Goal: Task Accomplishment & Management: Use online tool/utility

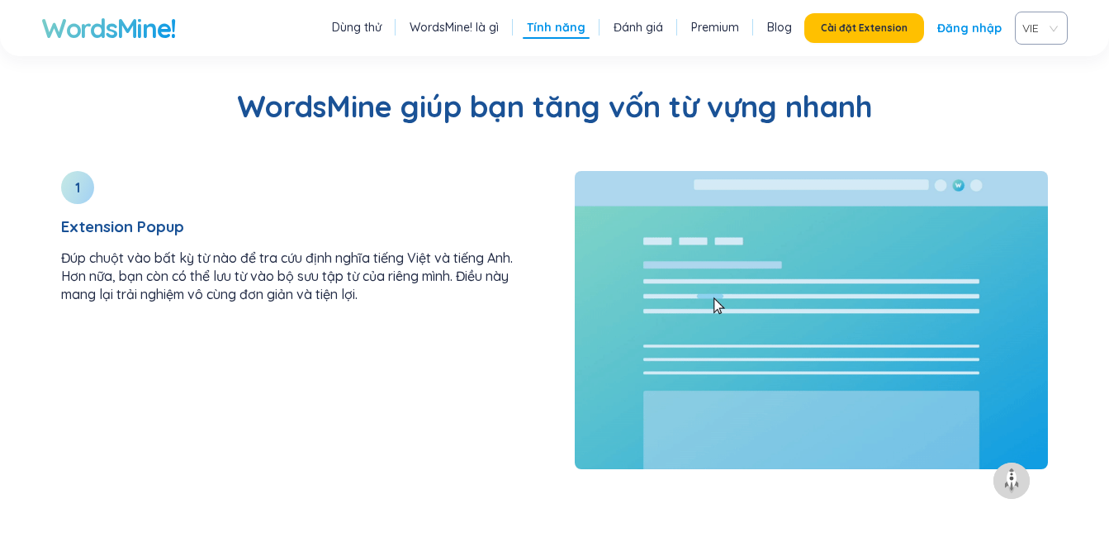
scroll to position [2346, 0]
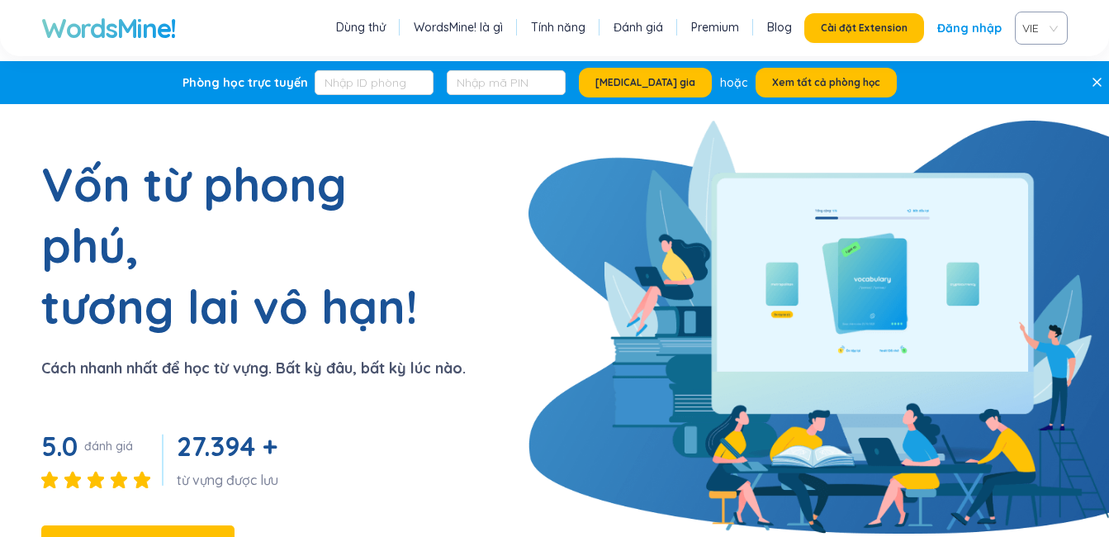
click at [245, 37] on div "WordsMine! Dùng thử WordsMine! là gì Tính năng Đánh giá Premium Blog Cài đặt Ex…" at bounding box center [554, 28] width 1109 height 56
click at [1056, 31] on div "VIE" at bounding box center [1041, 28] width 53 height 33
click at [1041, 88] on div "VIE" at bounding box center [1041, 91] width 34 height 18
drag, startPoint x: 958, startPoint y: 1, endPoint x: 952, endPoint y: 80, distance: 79.5
click at [952, 80] on div "Phòng học trực tuyến Tham gia hoặc Xem tất cả phòng học" at bounding box center [539, 82] width 1079 height 43
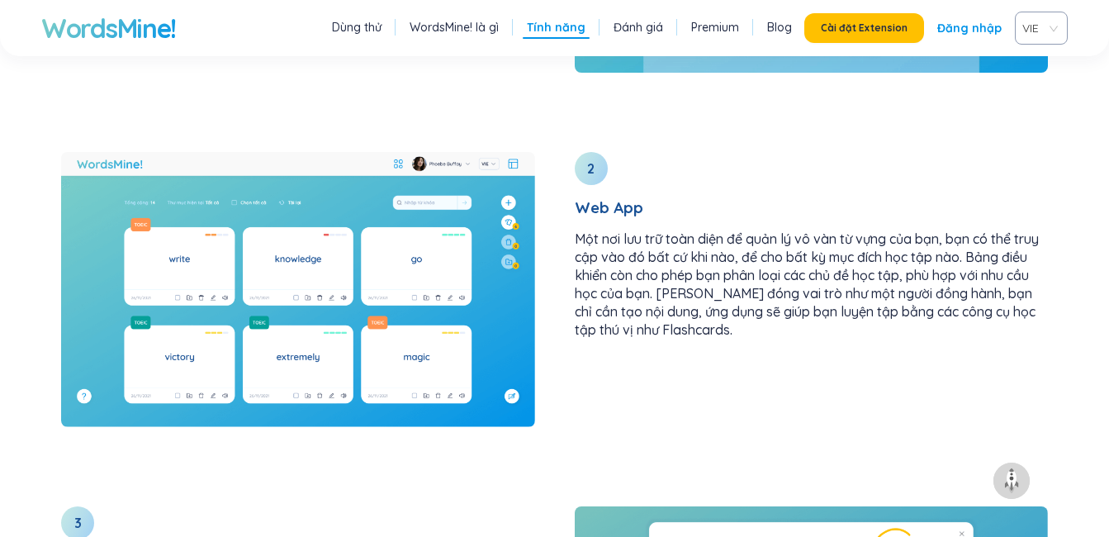
scroll to position [2297, 0]
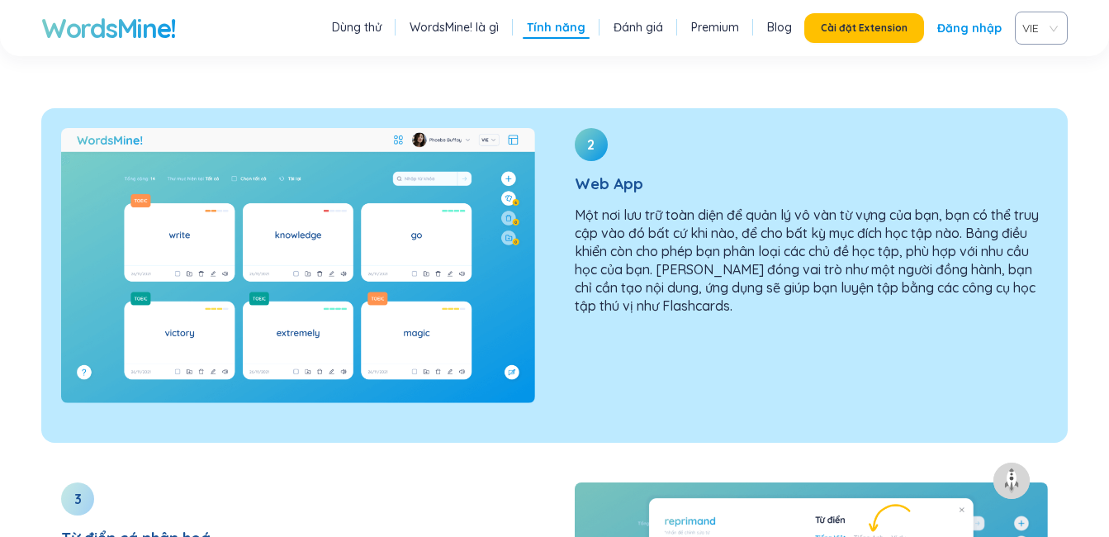
click at [778, 206] on p "Một nơi lưu trữ toàn diện để quản lý vô vàn từ vựng của bạn, bạn có thể truy cậ…" at bounding box center [812, 260] width 474 height 109
click at [416, 203] on img at bounding box center [298, 265] width 474 height 275
click at [672, 108] on div "2 Web App Một nơi lưu trữ toàn diện để quản lý vô vàn từ vựng của bạn, bạn có t…" at bounding box center [812, 228] width 514 height 240
click at [614, 108] on div "2 Web App Một nơi lưu trữ toàn diện để quản lý vô vàn từ vựng của bạn, bạn có t…" at bounding box center [812, 228] width 514 height 240
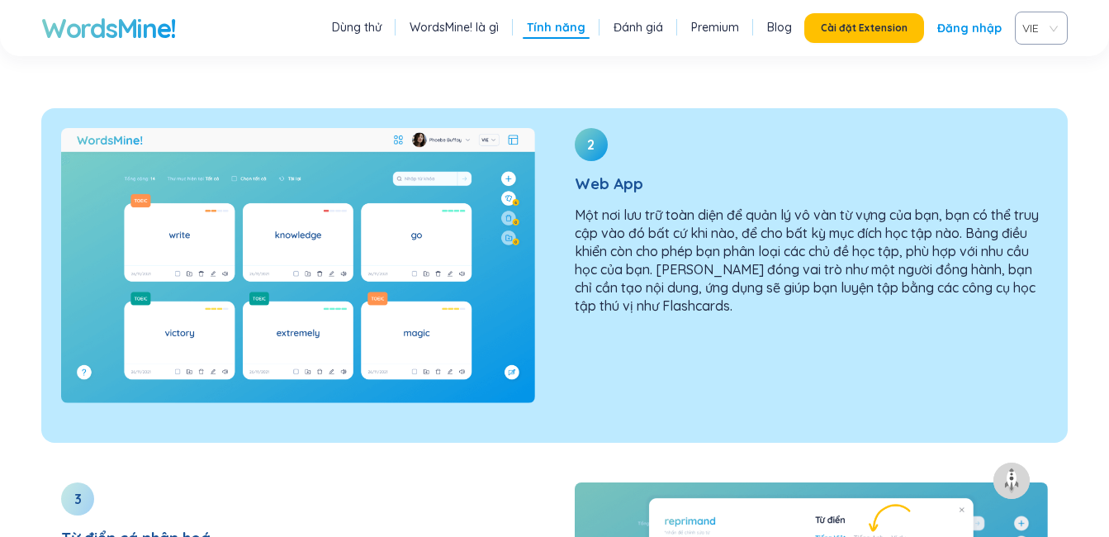
click at [614, 108] on div "2 Web App Một nơi lưu trữ toàn diện để quản lý vô vàn từ vựng của bạn, bạn có t…" at bounding box center [812, 228] width 514 height 240
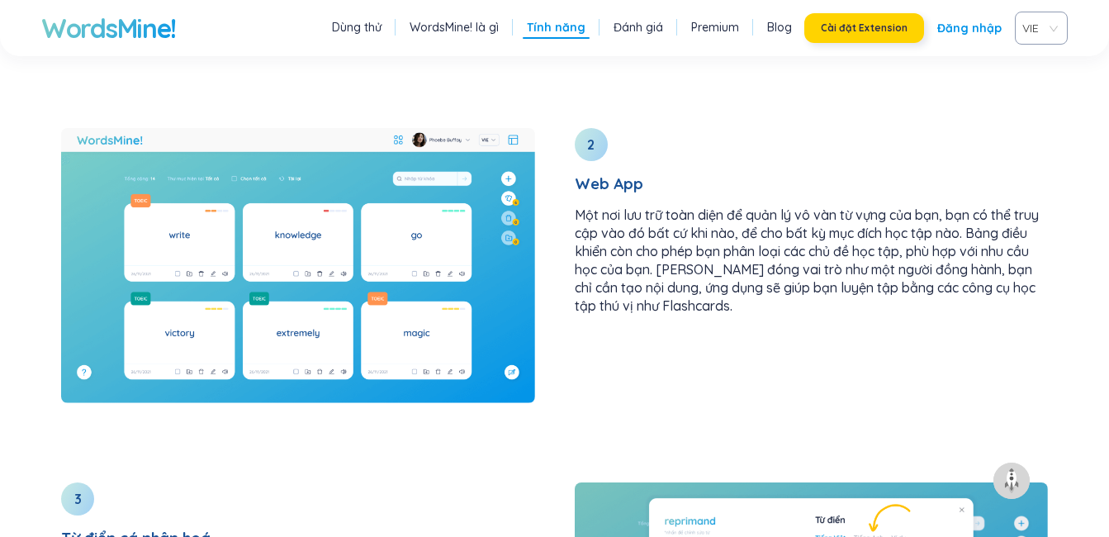
click at [913, 36] on button "Cài đặt Extension" at bounding box center [864, 28] width 120 height 30
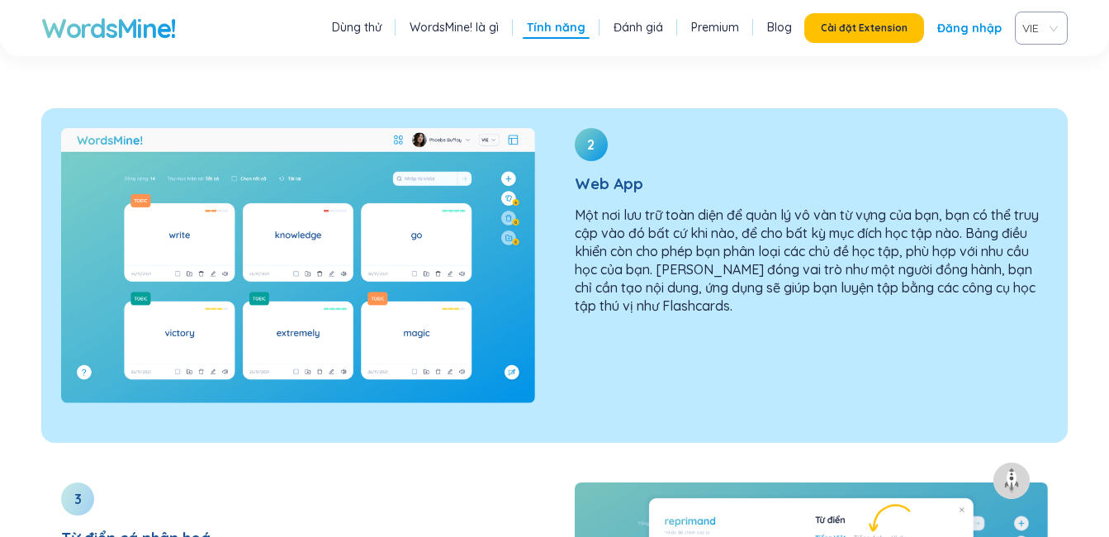
click at [714, 206] on p "Một nơi lưu trữ toàn diện để quản lý vô vàn từ vựng của bạn, bạn có thể truy cậ…" at bounding box center [812, 260] width 474 height 109
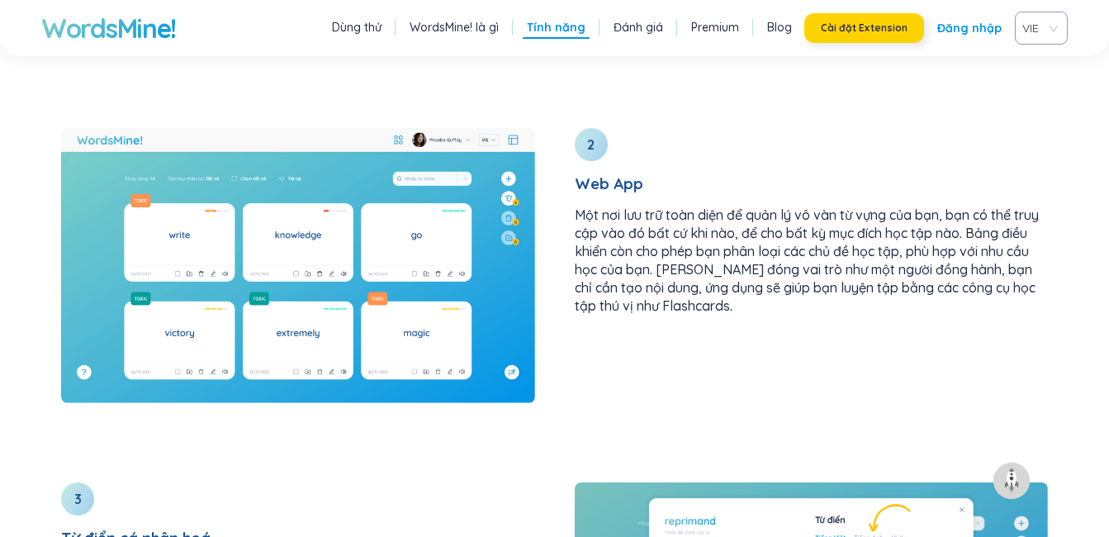
click at [851, 25] on span "Cài đặt Extension" at bounding box center [864, 27] width 87 height 13
click at [962, 38] on link "Đăng nhập" at bounding box center [969, 28] width 64 height 30
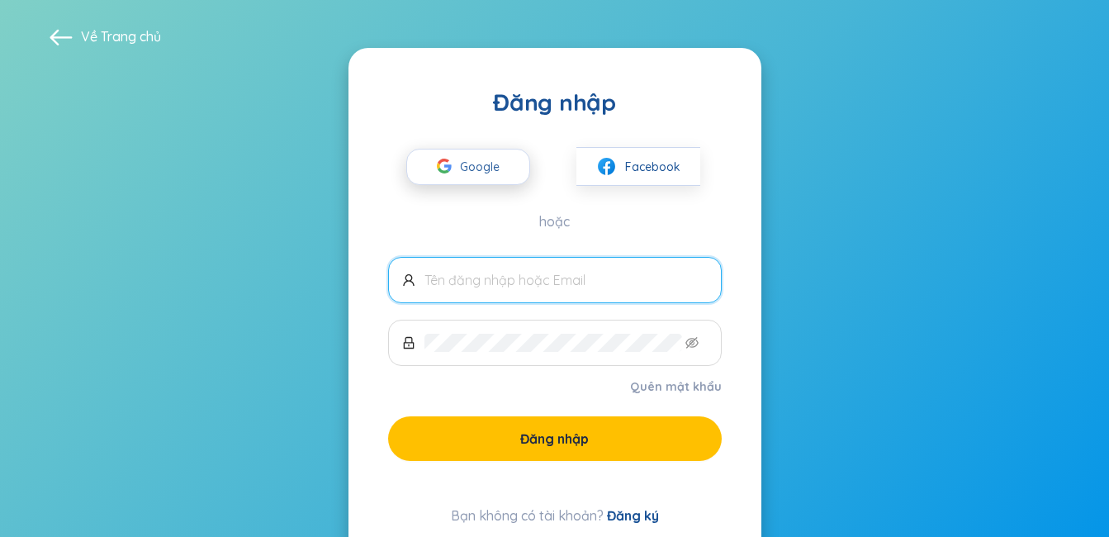
click at [494, 154] on span "Google" at bounding box center [484, 166] width 48 height 35
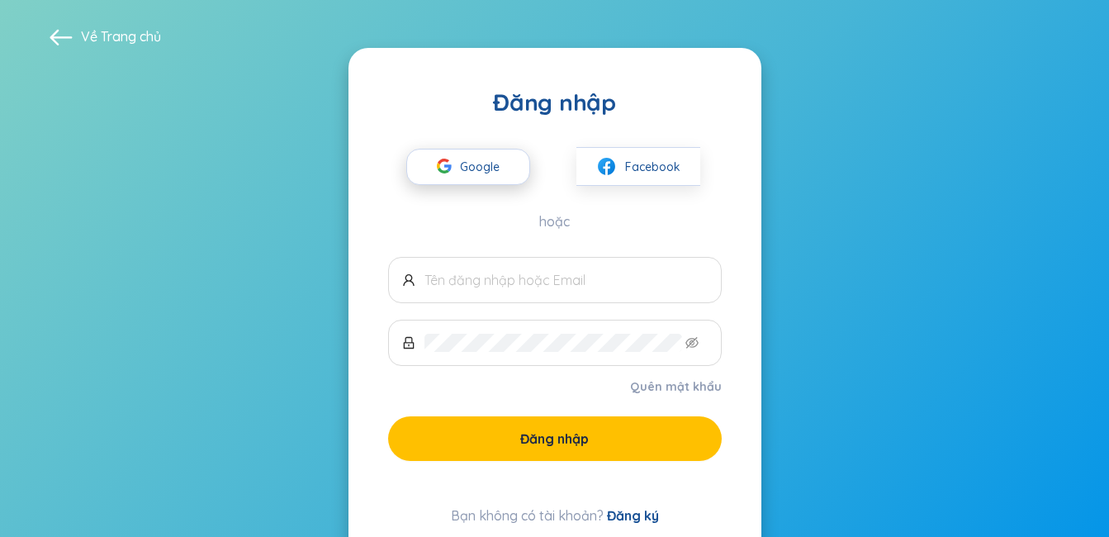
click at [493, 172] on span "Google" at bounding box center [484, 166] width 48 height 35
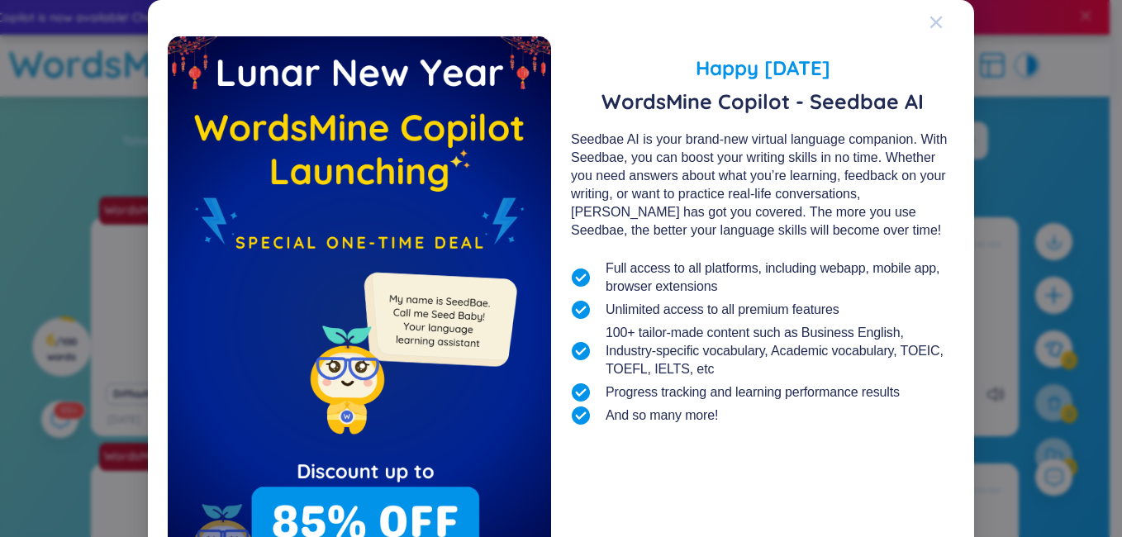
click at [931, 17] on icon "Close" at bounding box center [935, 22] width 13 height 13
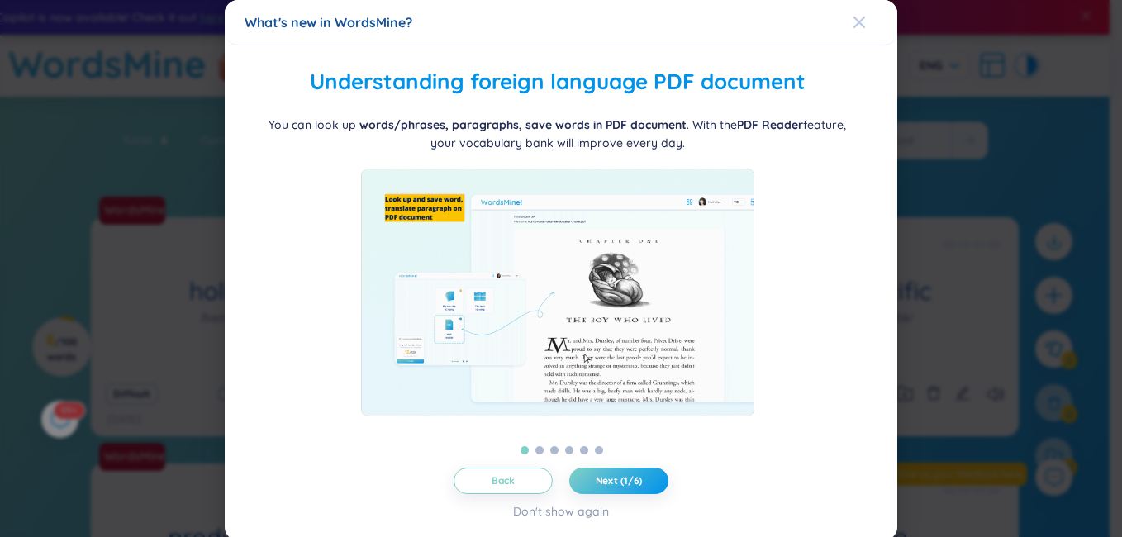
click at [856, 13] on div "Close" at bounding box center [858, 22] width 13 height 45
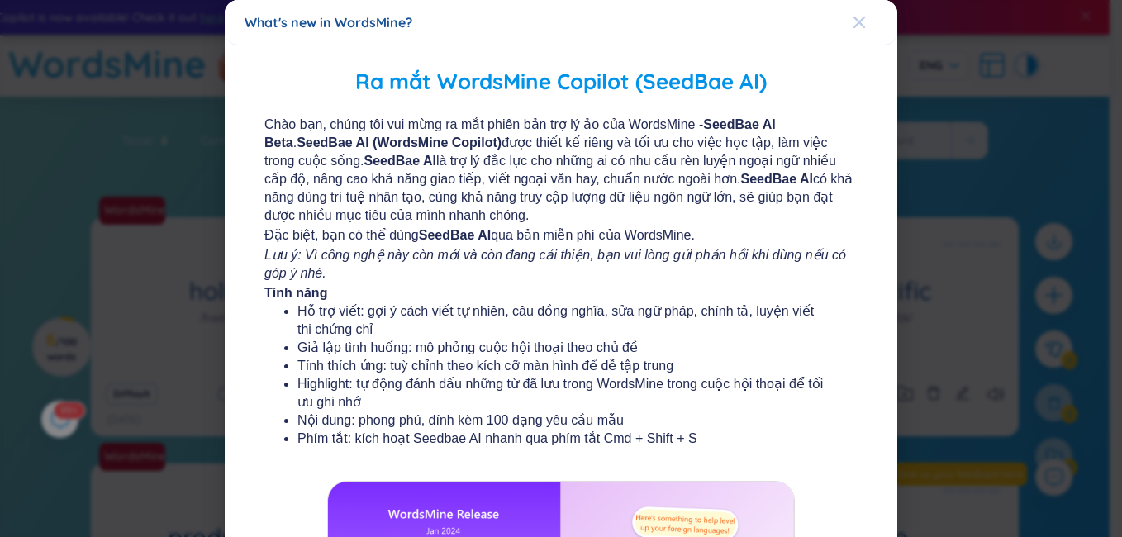
click at [853, 23] on icon "Close" at bounding box center [859, 23] width 12 height 12
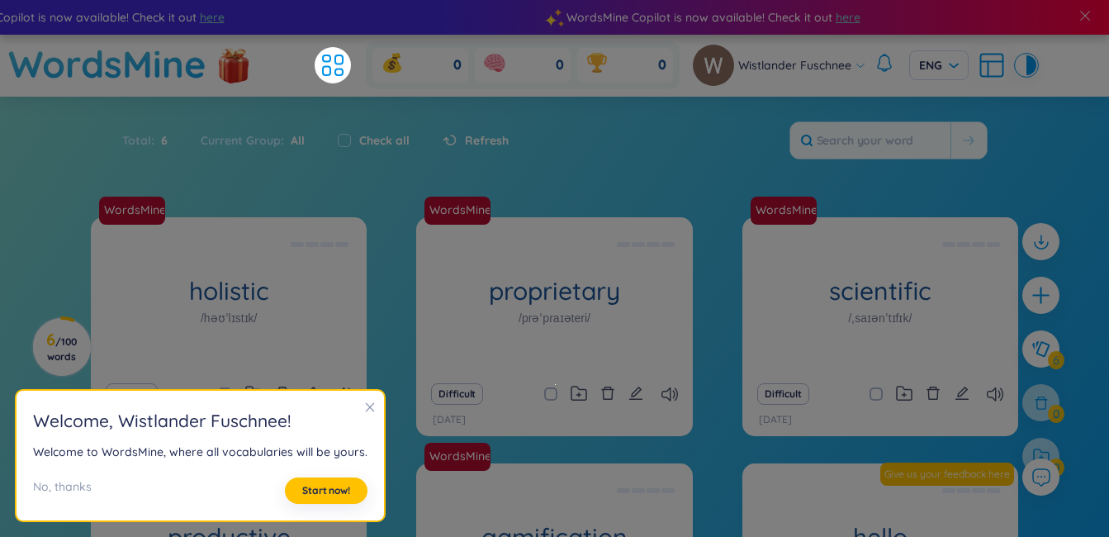
click at [366, 406] on icon "close" at bounding box center [370, 407] width 9 height 9
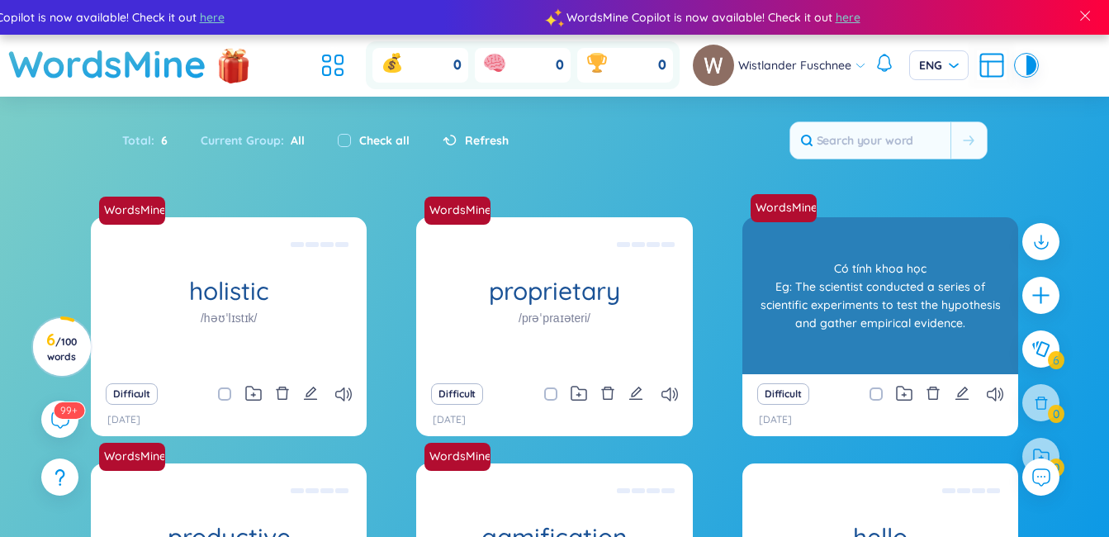
click at [827, 293] on div "Có tính khoa học Eg: The scientist conducted a series of scientific experiments…" at bounding box center [880, 295] width 259 height 149
click at [859, 345] on div "Có tính khoa học Eg: The scientist conducted a series of scientific experiments…" at bounding box center [880, 295] width 259 height 149
click at [851, 344] on div "scientific /ˌsaɪənˈtɪfɪk/" at bounding box center [881, 295] width 276 height 157
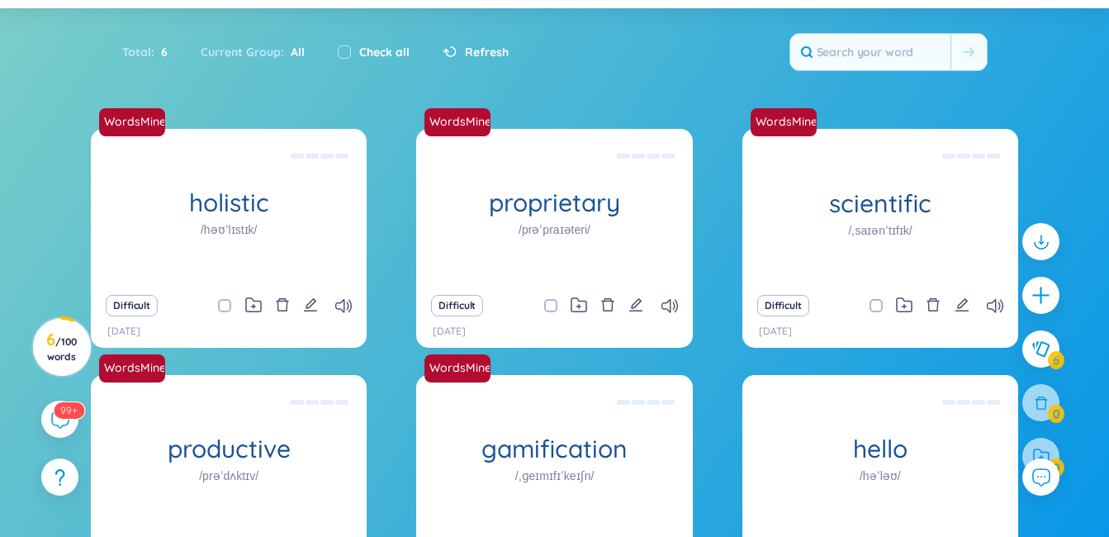
scroll to position [232, 0]
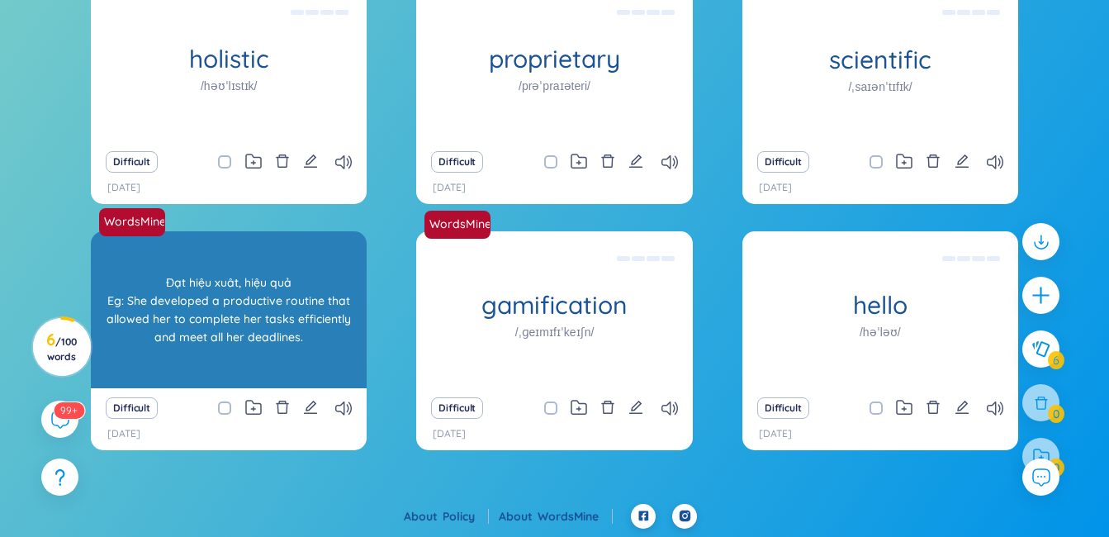
click at [306, 288] on div "productive /prəˈdʌktɪv/ Đạt hiệu xuât, hiệu quả Eg: She developed a productive …" at bounding box center [229, 309] width 276 height 157
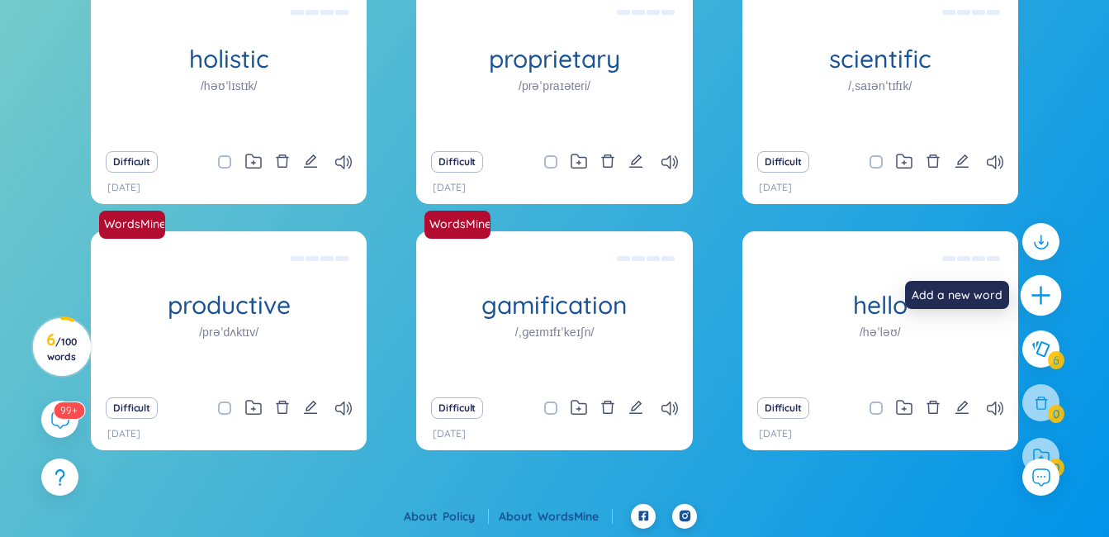
click at [1041, 300] on icon "plus" at bounding box center [1041, 295] width 2 height 18
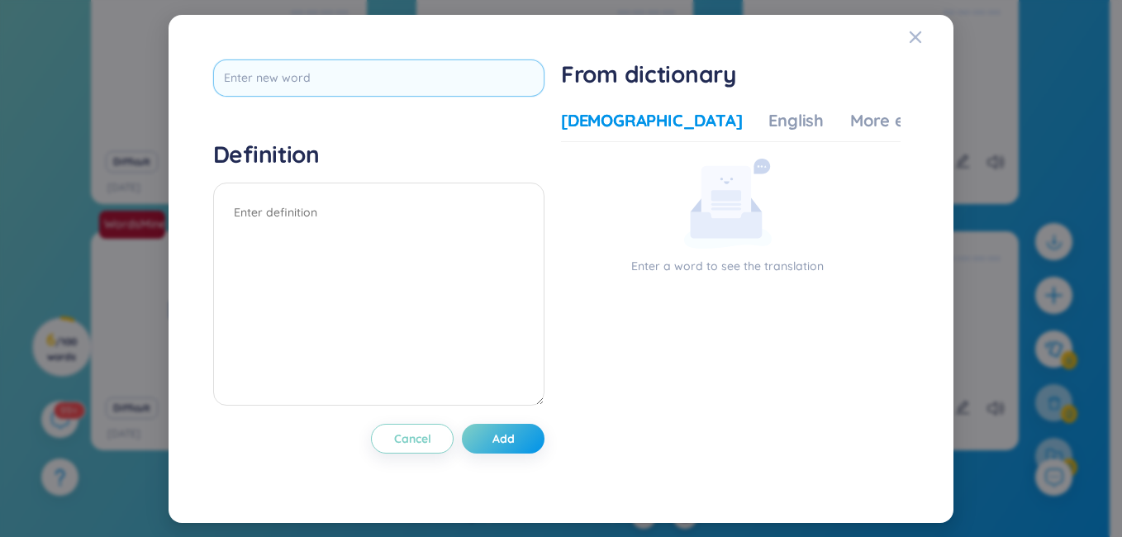
click at [420, 82] on input "text" at bounding box center [378, 77] width 331 height 37
click at [768, 116] on div "English" at bounding box center [795, 120] width 55 height 23
click at [850, 126] on div "More examples" at bounding box center [910, 120] width 120 height 23
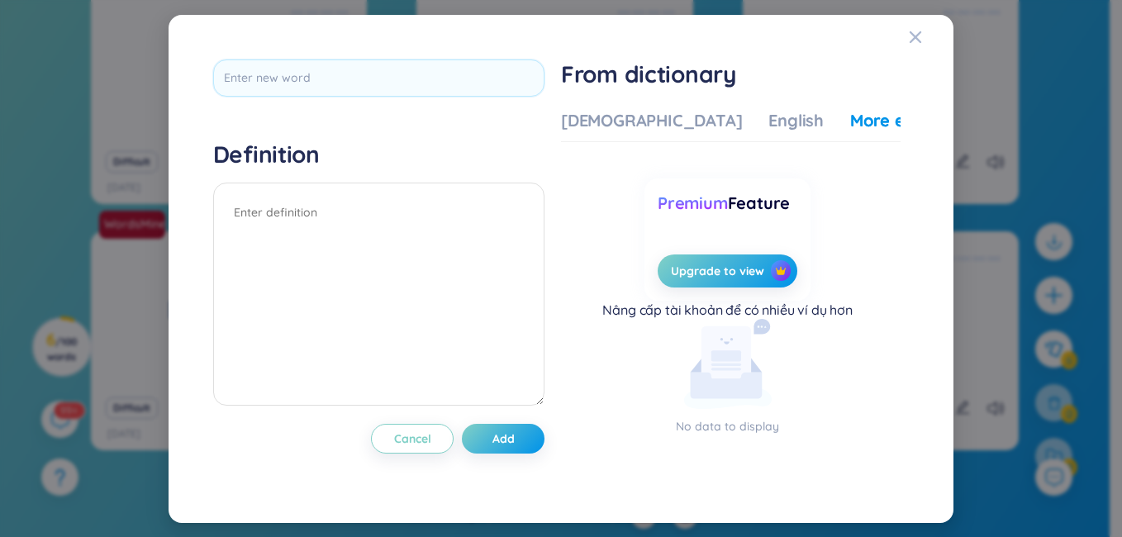
click at [615, 135] on div "Vietnamese English More examples" at bounding box center [765, 125] width 409 height 33
click at [615, 121] on div "Vietnamese" at bounding box center [651, 120] width 181 height 23
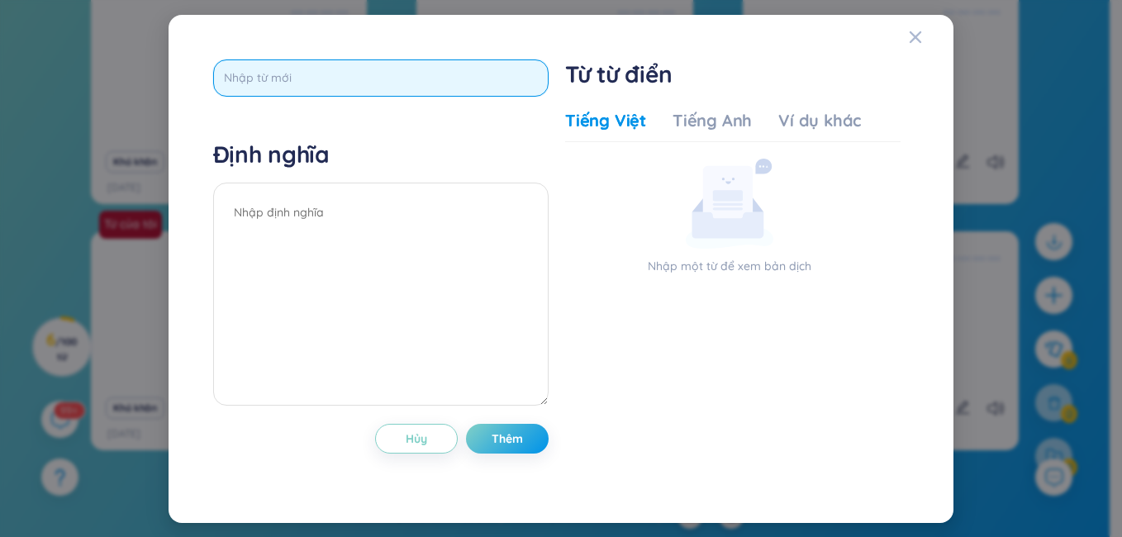
click at [464, 64] on input "text" at bounding box center [380, 77] width 335 height 37
click at [404, 78] on input "text" at bounding box center [380, 77] width 335 height 37
type input "Bear"
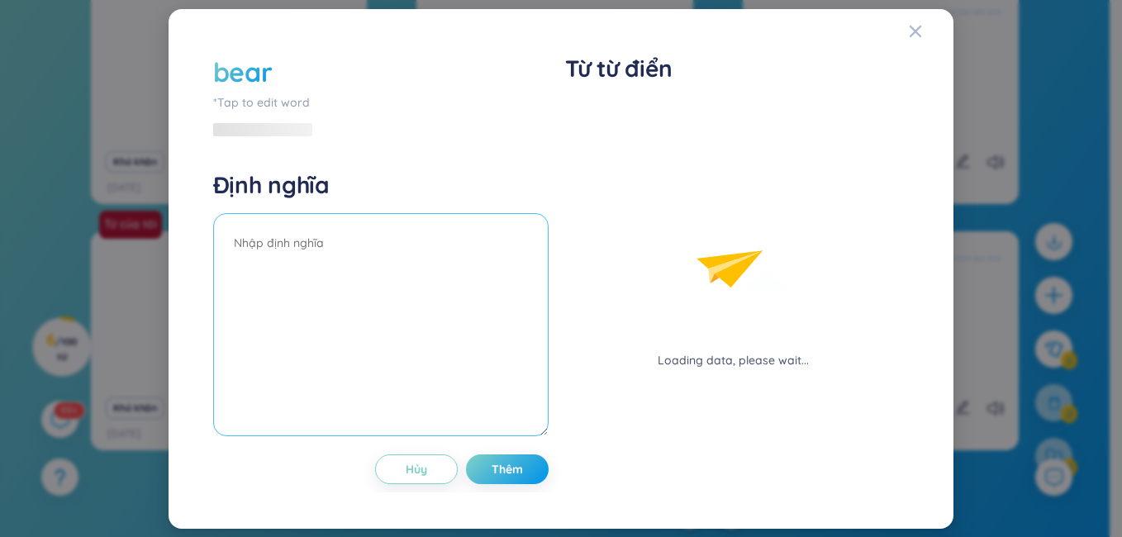
click at [294, 222] on textarea at bounding box center [380, 324] width 335 height 223
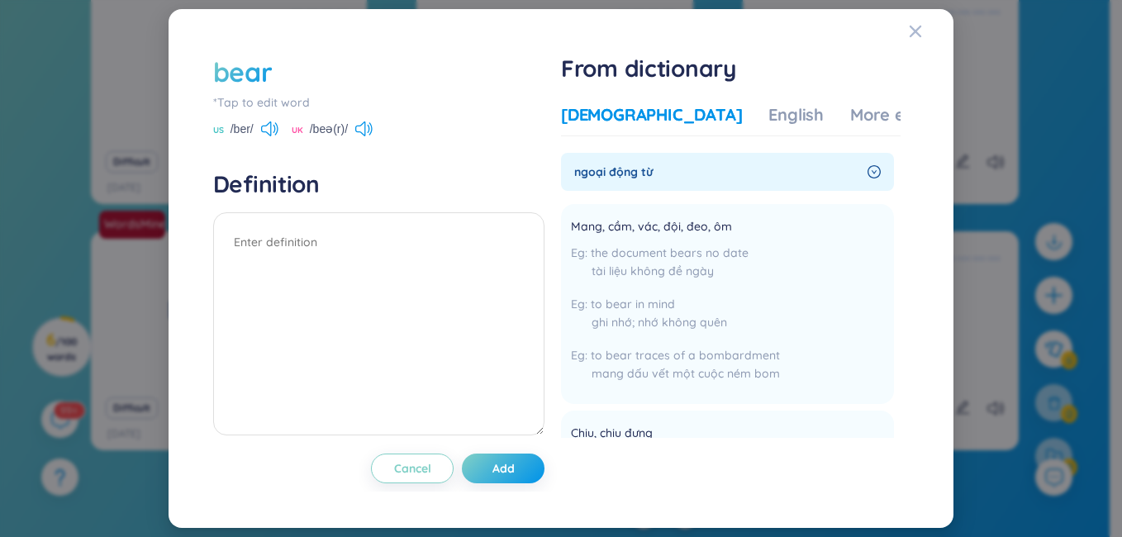
click at [376, 134] on div "US /ber/ UK /beə(r)/" at bounding box center [378, 130] width 331 height 15
click at [365, 134] on icon at bounding box center [360, 128] width 10 height 15
click at [367, 134] on icon at bounding box center [363, 128] width 17 height 15
click at [362, 136] on div "UK /beə(r)/" at bounding box center [332, 130] width 81 height 15
click at [360, 136] on div "UK /beə(r)/" at bounding box center [332, 130] width 81 height 15
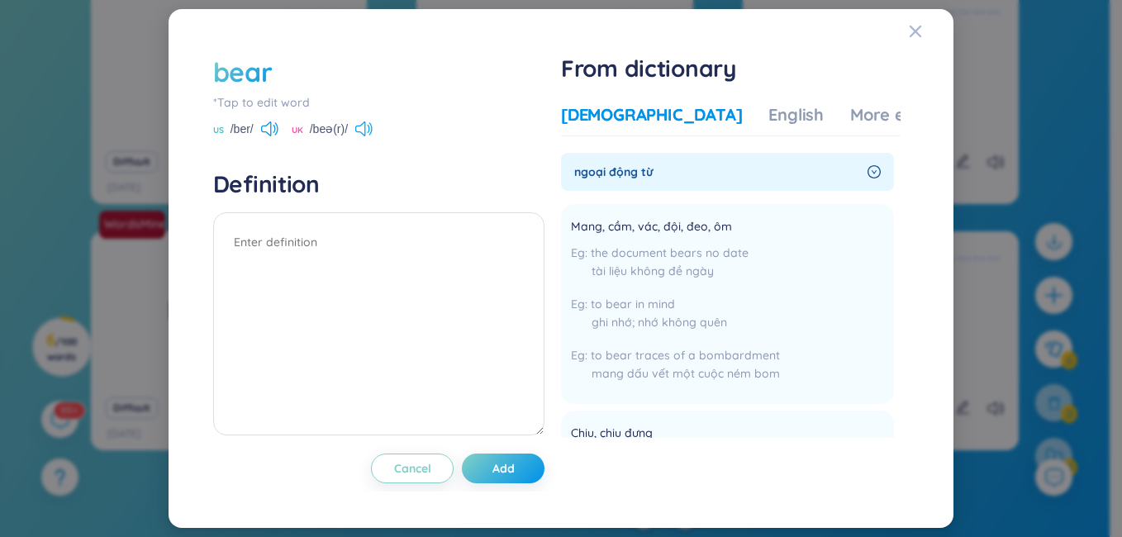
click at [366, 130] on icon at bounding box center [363, 128] width 17 height 15
click at [271, 126] on icon at bounding box center [269, 128] width 17 height 15
click at [349, 258] on textarea at bounding box center [378, 323] width 331 height 223
click at [768, 113] on div "English" at bounding box center [795, 114] width 55 height 23
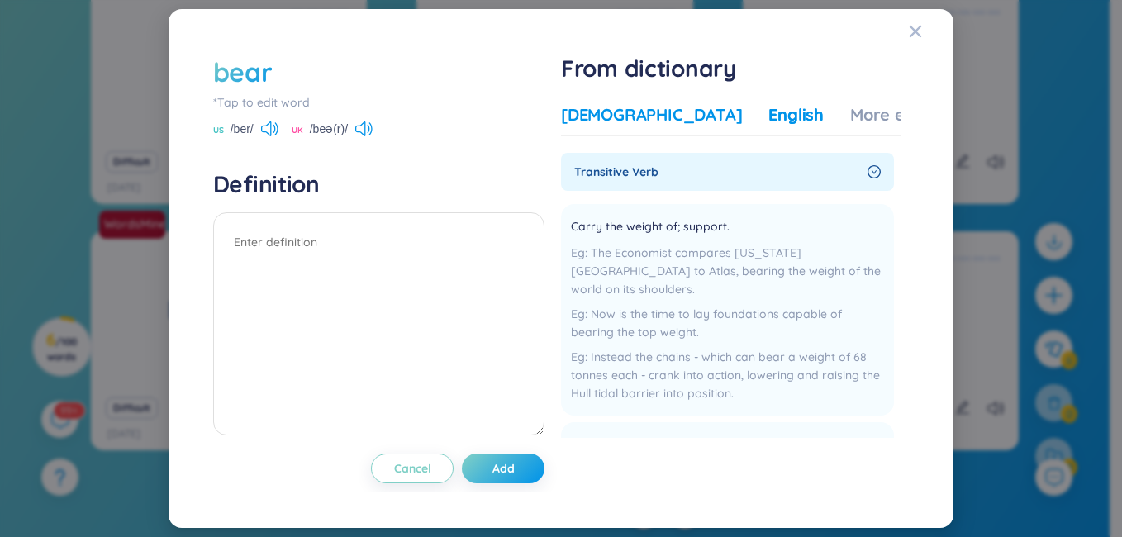
click at [607, 108] on div "Vietnamese" at bounding box center [651, 114] width 181 height 23
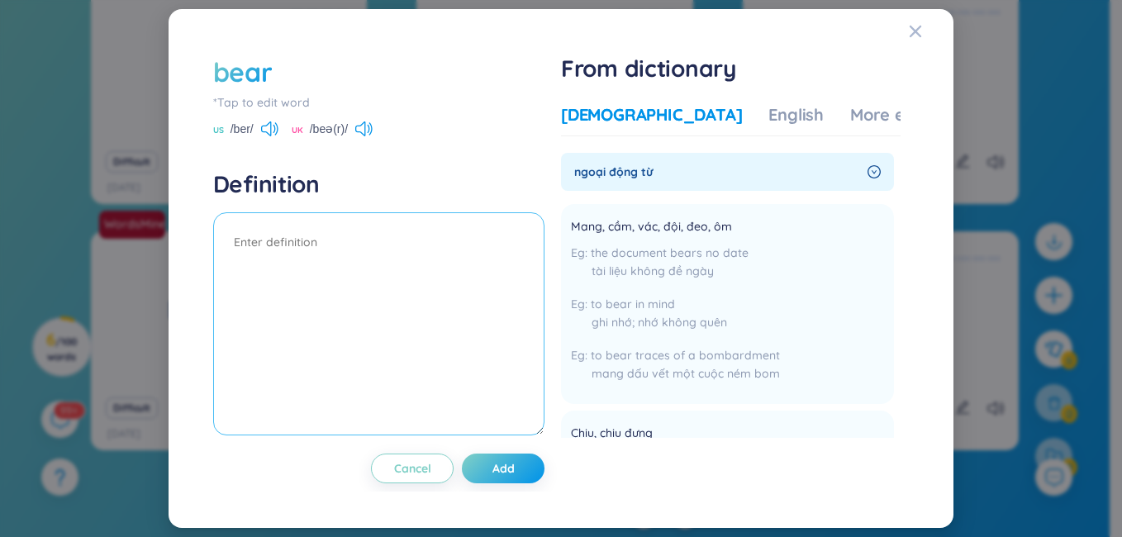
click at [319, 259] on textarea at bounding box center [378, 323] width 331 height 223
type textarea "Con gấu"
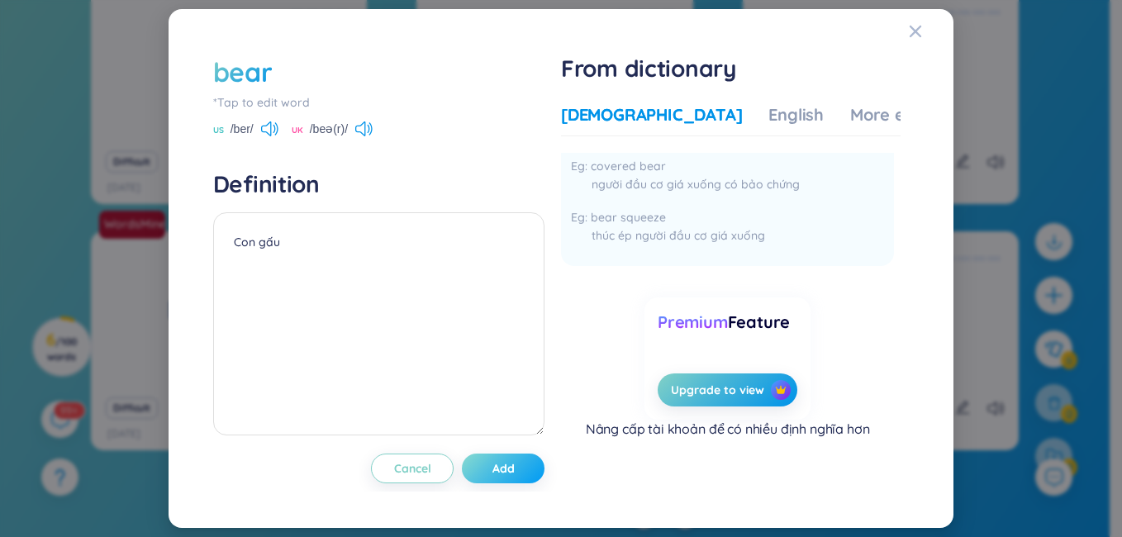
click at [493, 472] on button "Add" at bounding box center [503, 468] width 83 height 30
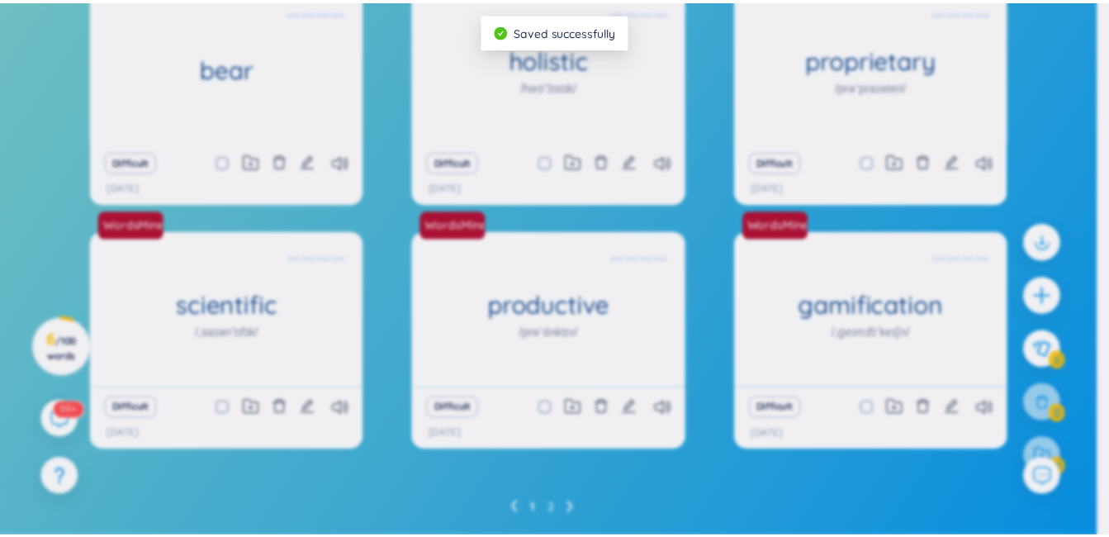
scroll to position [0, 0]
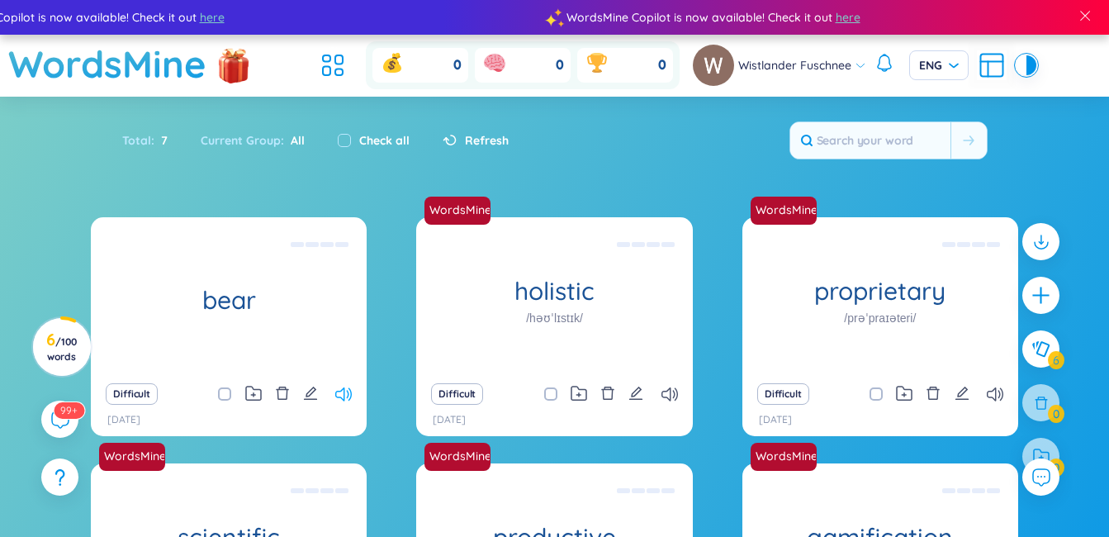
click at [339, 392] on icon at bounding box center [343, 394] width 17 height 14
click at [667, 398] on icon at bounding box center [670, 394] width 17 height 14
click at [676, 393] on icon at bounding box center [670, 394] width 17 height 14
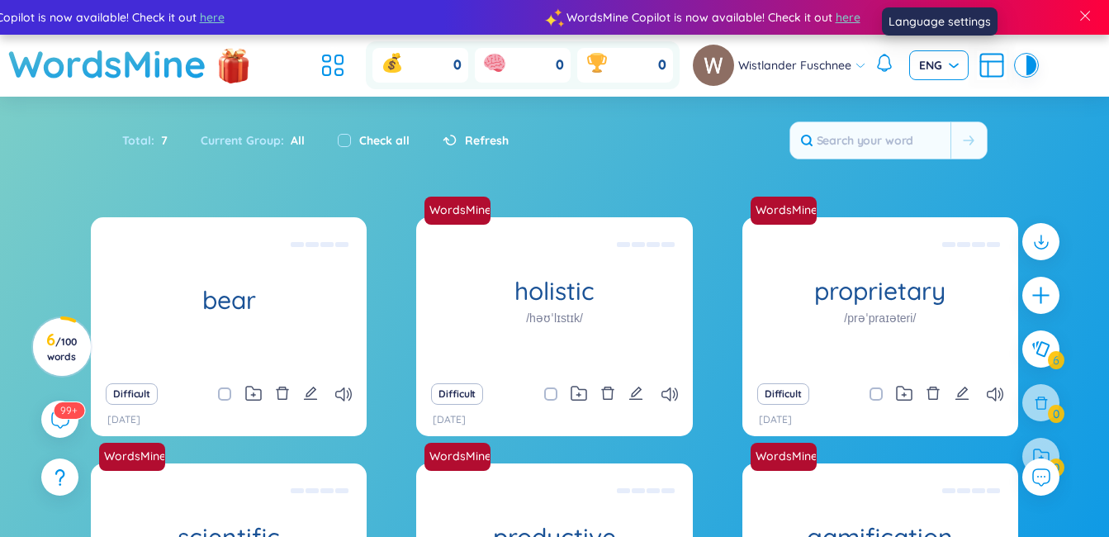
click at [955, 66] on span "ENG" at bounding box center [939, 65] width 40 height 17
click at [938, 102] on div "VIE" at bounding box center [938, 100] width 40 height 18
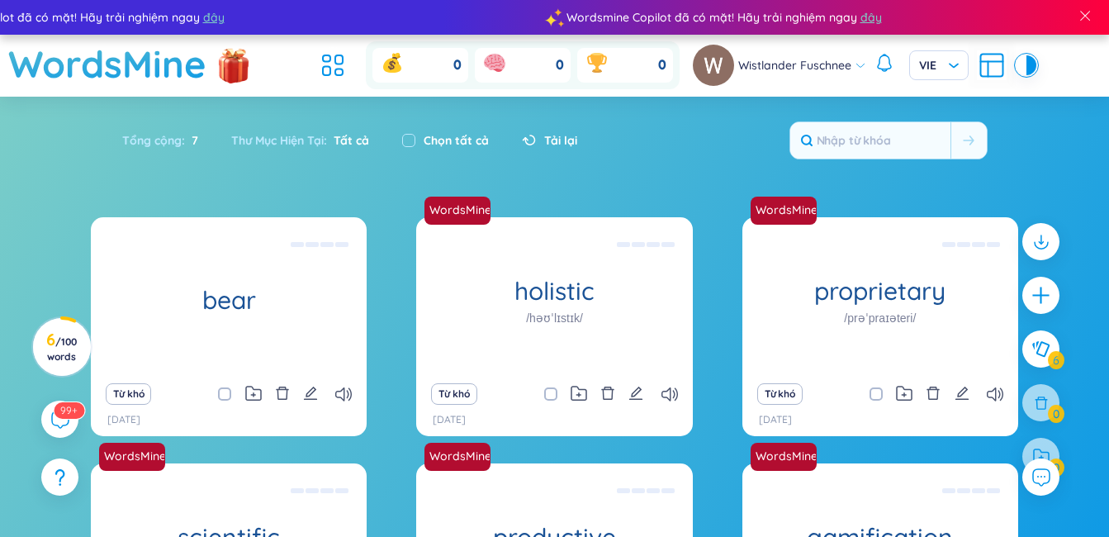
click at [663, 199] on section "Sắp xếp Chữ cái tăng dần Chữ cái giảm dần Thời gian xa nhất Thời gian gần nhất …" at bounding box center [554, 442] width 1109 height 691
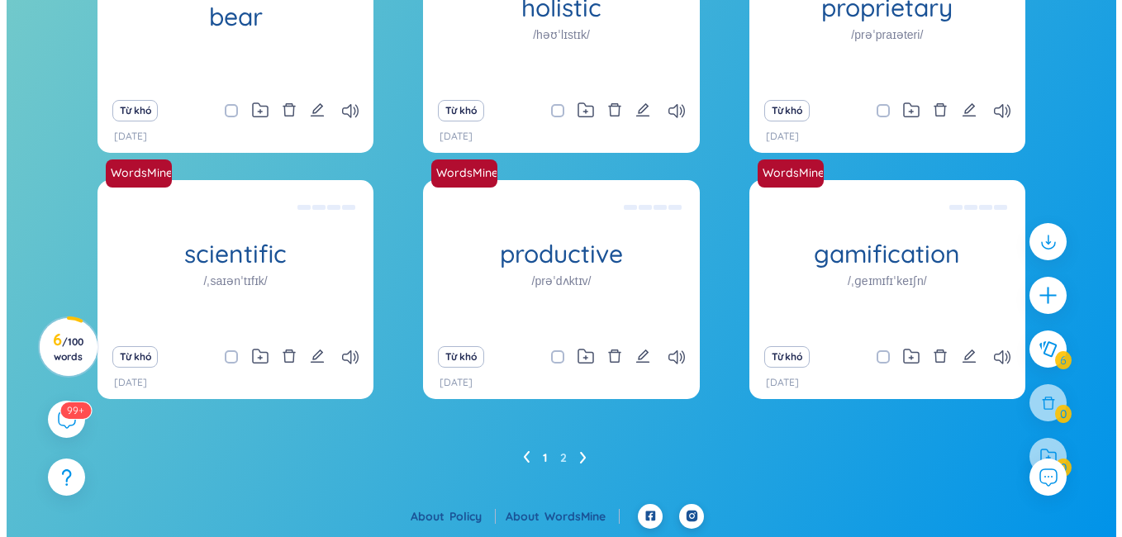
scroll to position [36, 0]
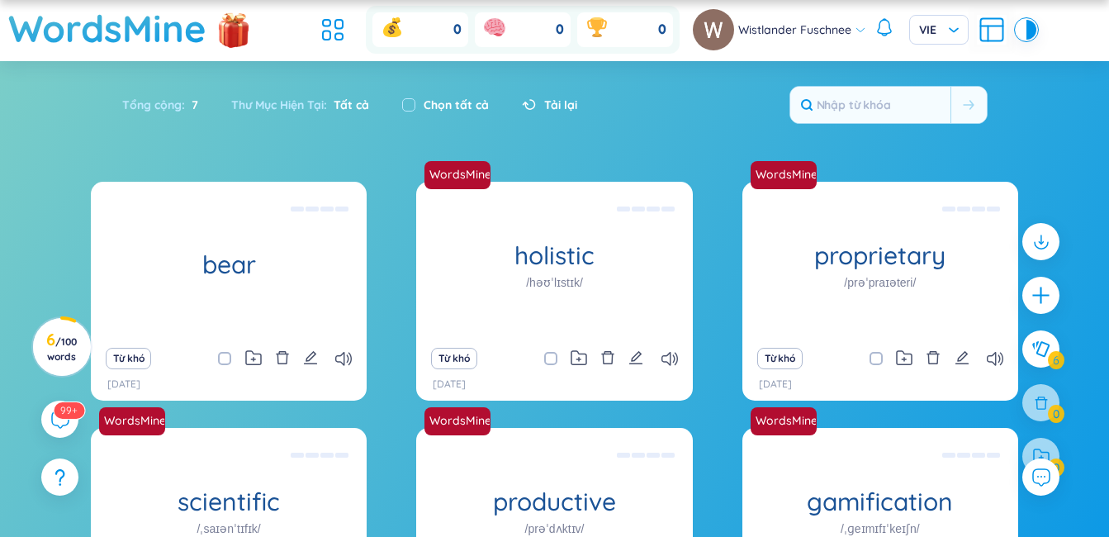
click at [1013, 142] on div "Tổng cộng : 7 Thư Mục Hiện Tại : Tất cả Chọn tất cả Tải lại" at bounding box center [555, 113] width 1031 height 71
click at [68, 347] on span "/ 100 words" at bounding box center [62, 348] width 30 height 27
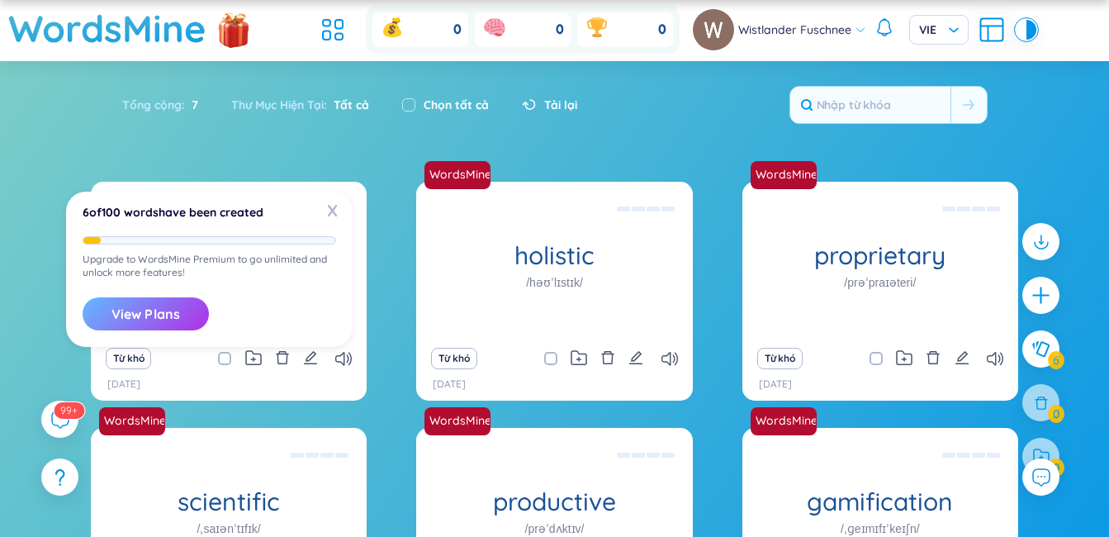
click at [137, 316] on button "View Plans" at bounding box center [146, 313] width 126 height 33
